Goal: Information Seeking & Learning: Find specific fact

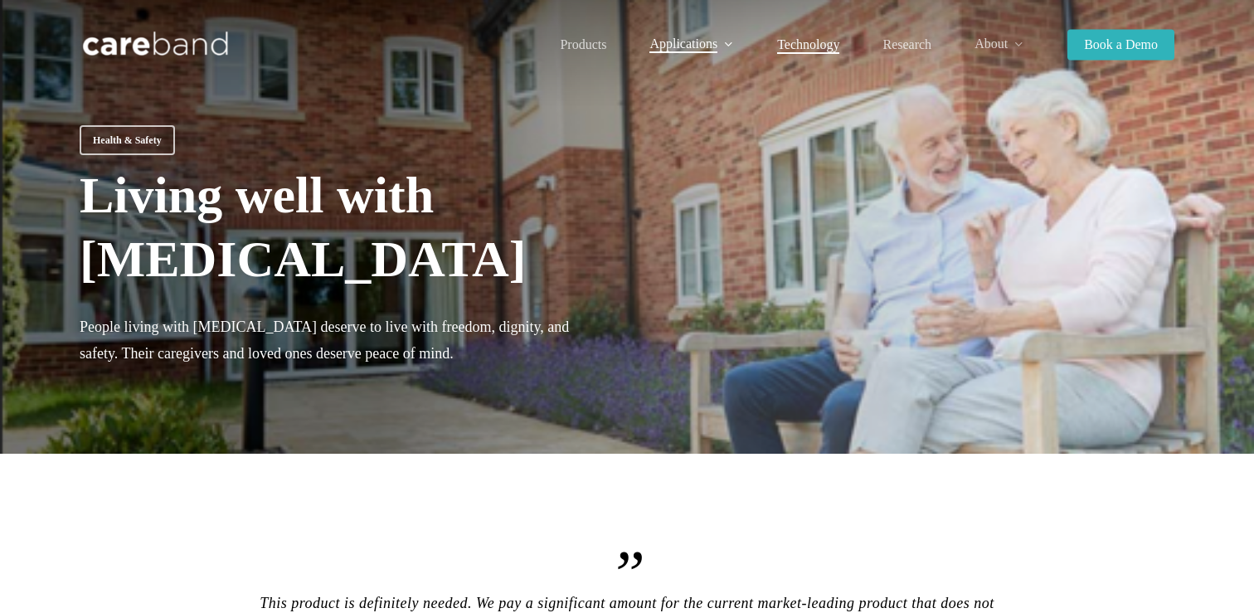
click at [813, 41] on span "Technology" at bounding box center [808, 44] width 62 height 14
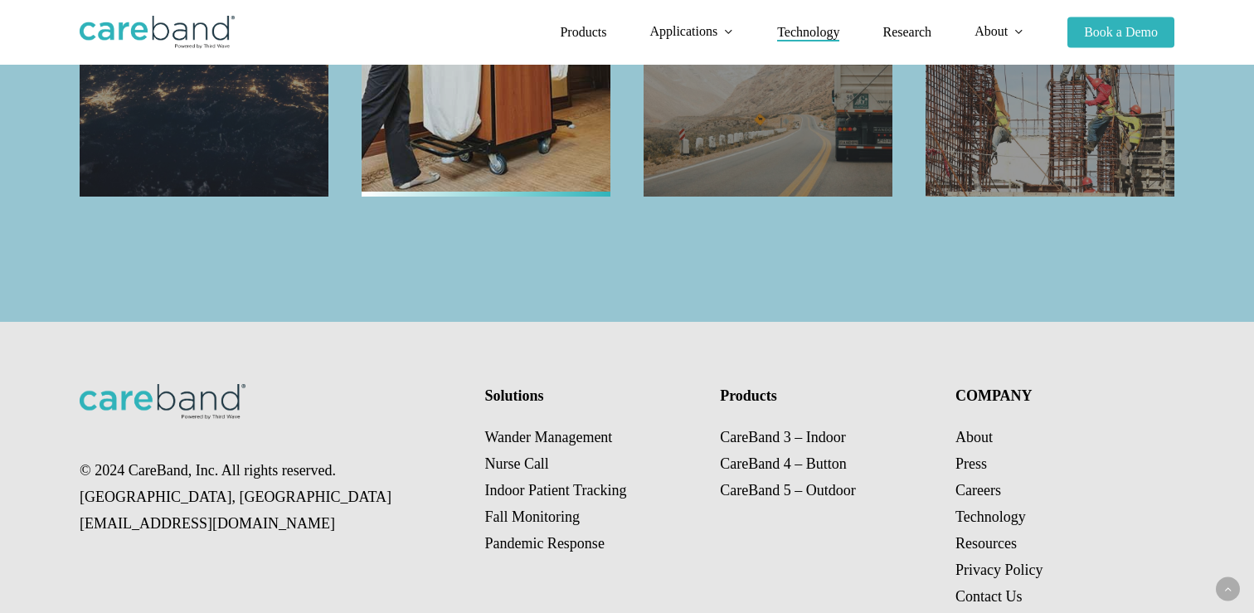
scroll to position [1951, 0]
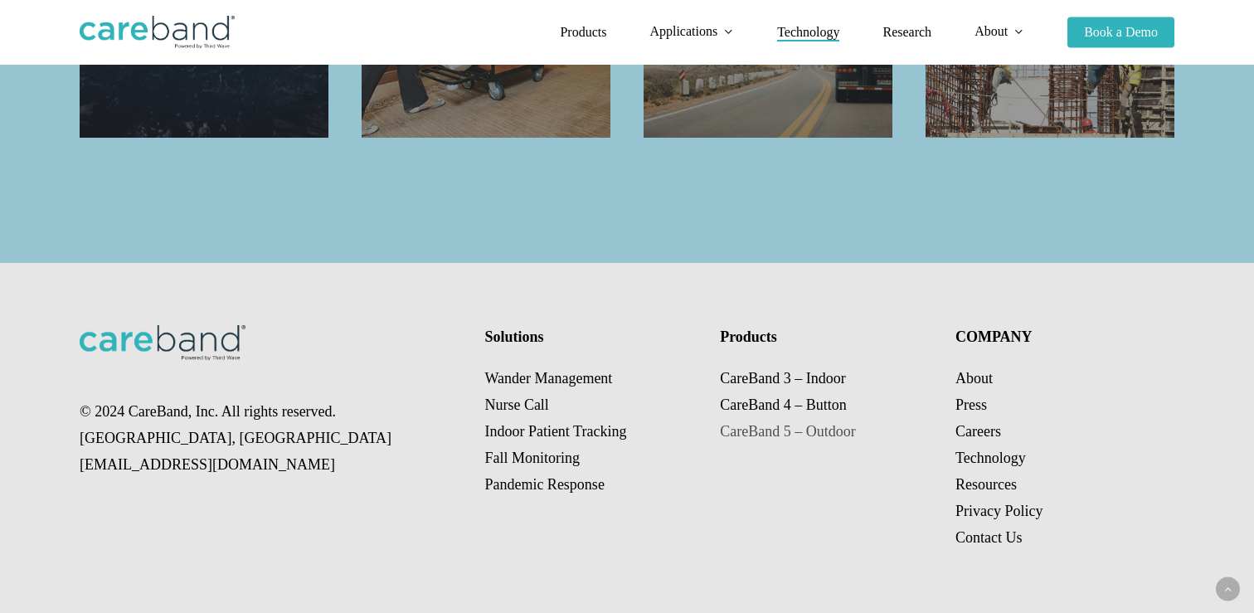
click at [750, 431] on link "CareBand 5 – Outdoor" at bounding box center [787, 431] width 135 height 17
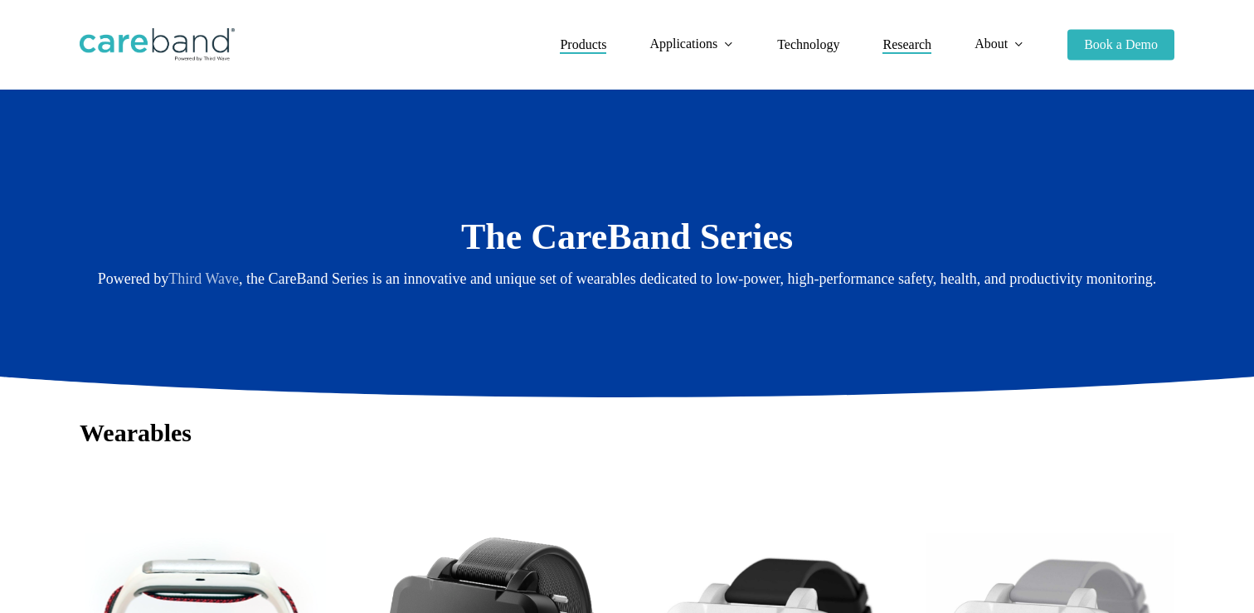
click at [908, 43] on span "Research" at bounding box center [907, 44] width 49 height 14
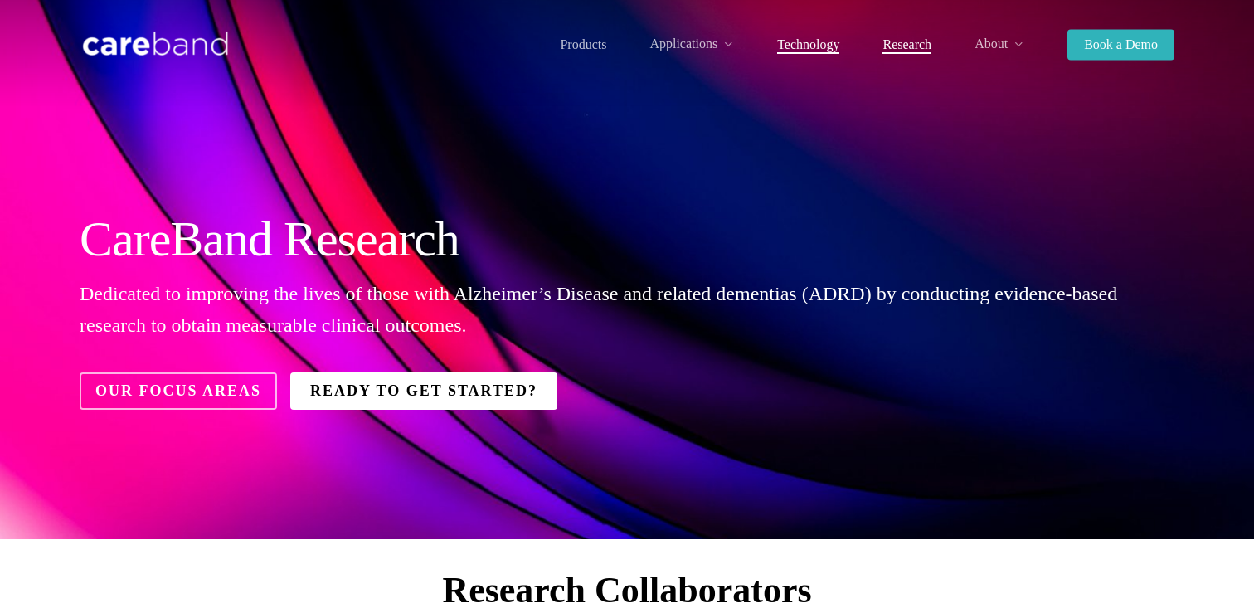
click at [807, 41] on span "Technology" at bounding box center [808, 44] width 62 height 14
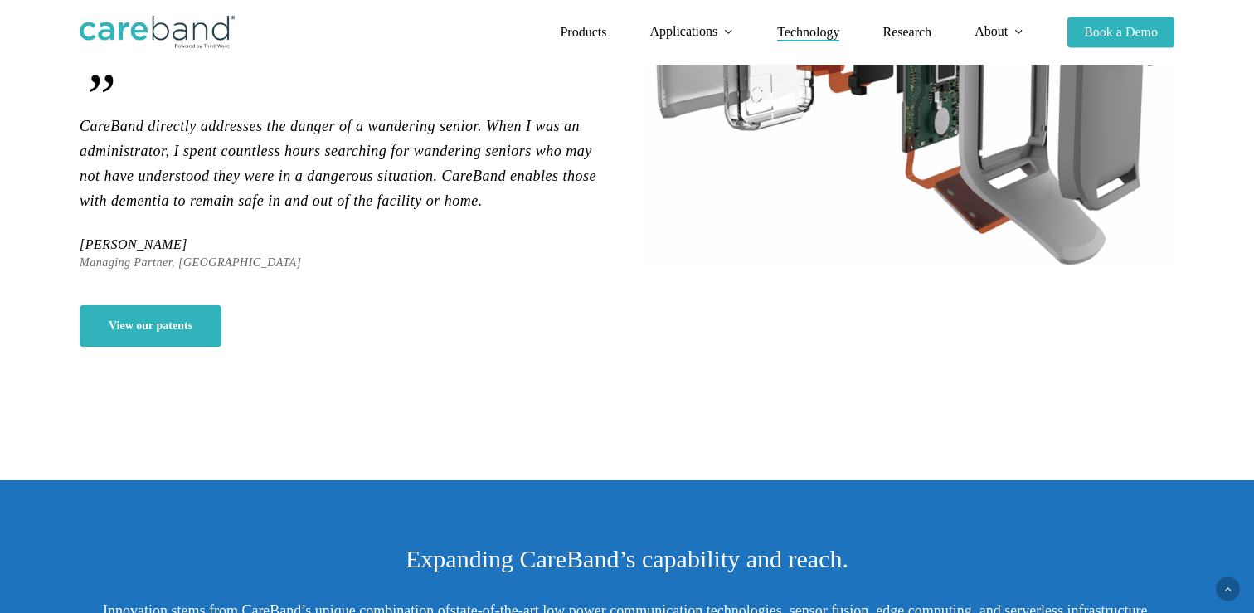
scroll to position [370, 0]
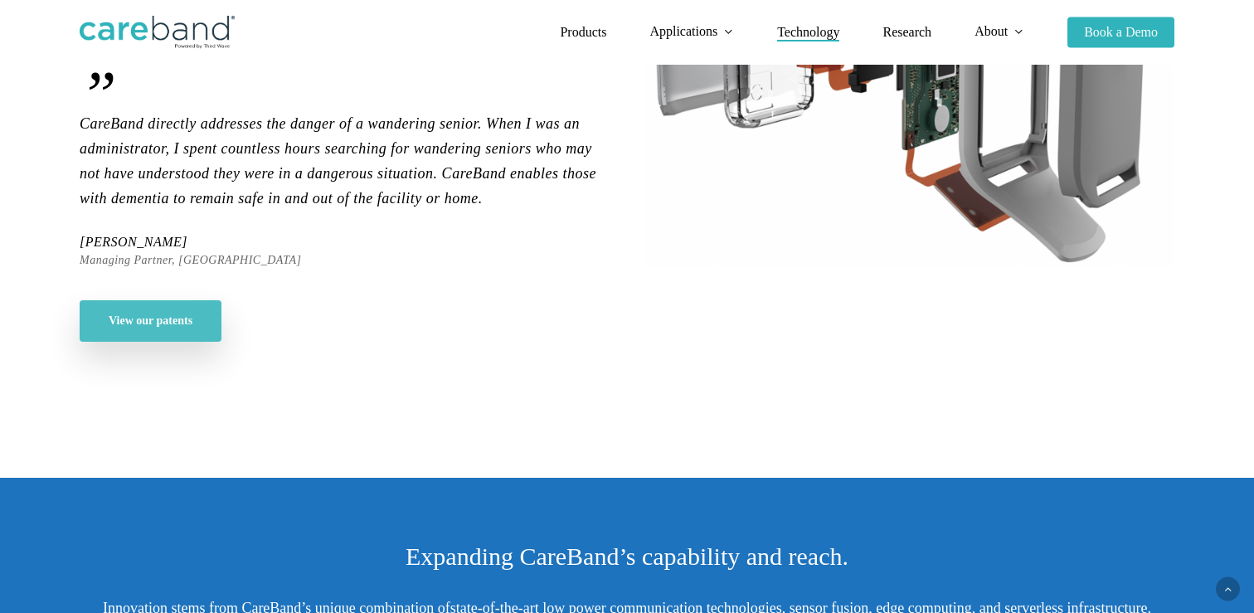
click at [179, 328] on span "View our patents" at bounding box center [151, 321] width 84 height 17
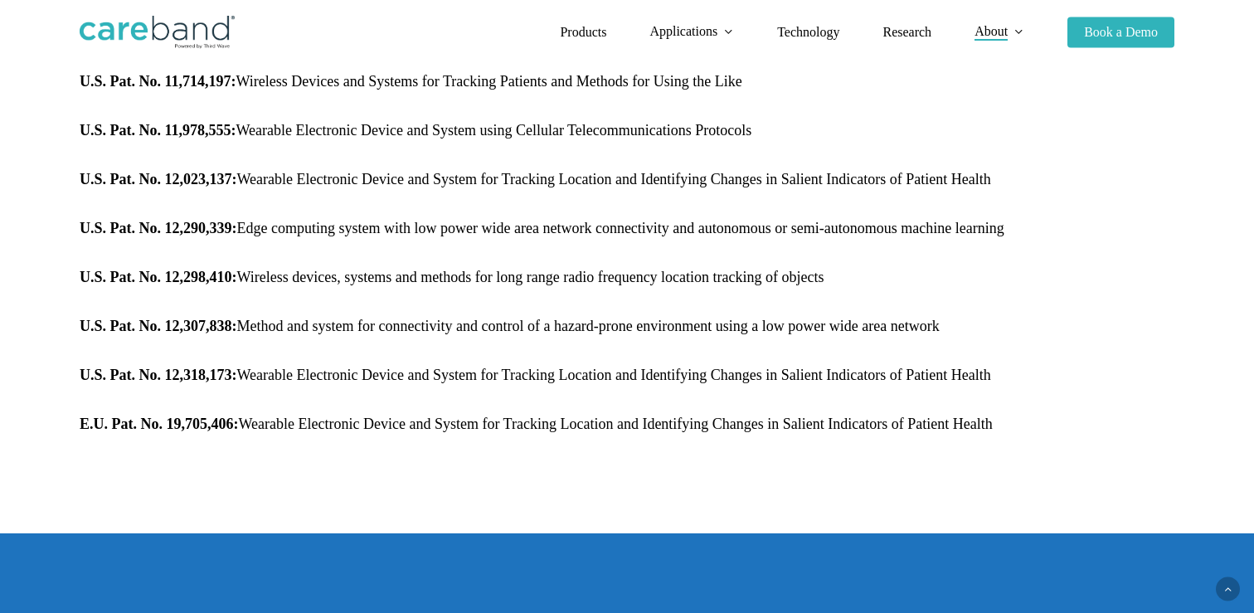
scroll to position [1468, 0]
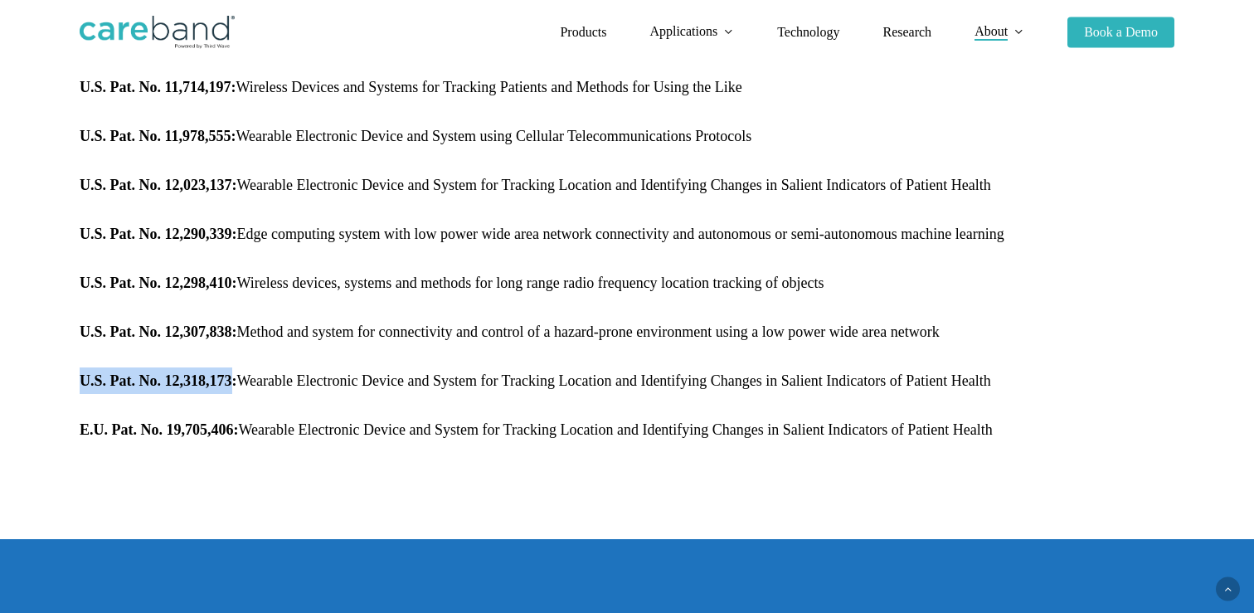
drag, startPoint x: 81, startPoint y: 384, endPoint x: 230, endPoint y: 375, distance: 148.8
click at [230, 375] on strong "U.S. Pat. No. 12,318,173:" at bounding box center [159, 381] width 158 height 17
copy strong "U.S. Pat. No. 12,318,173"
